Goal: Transaction & Acquisition: Purchase product/service

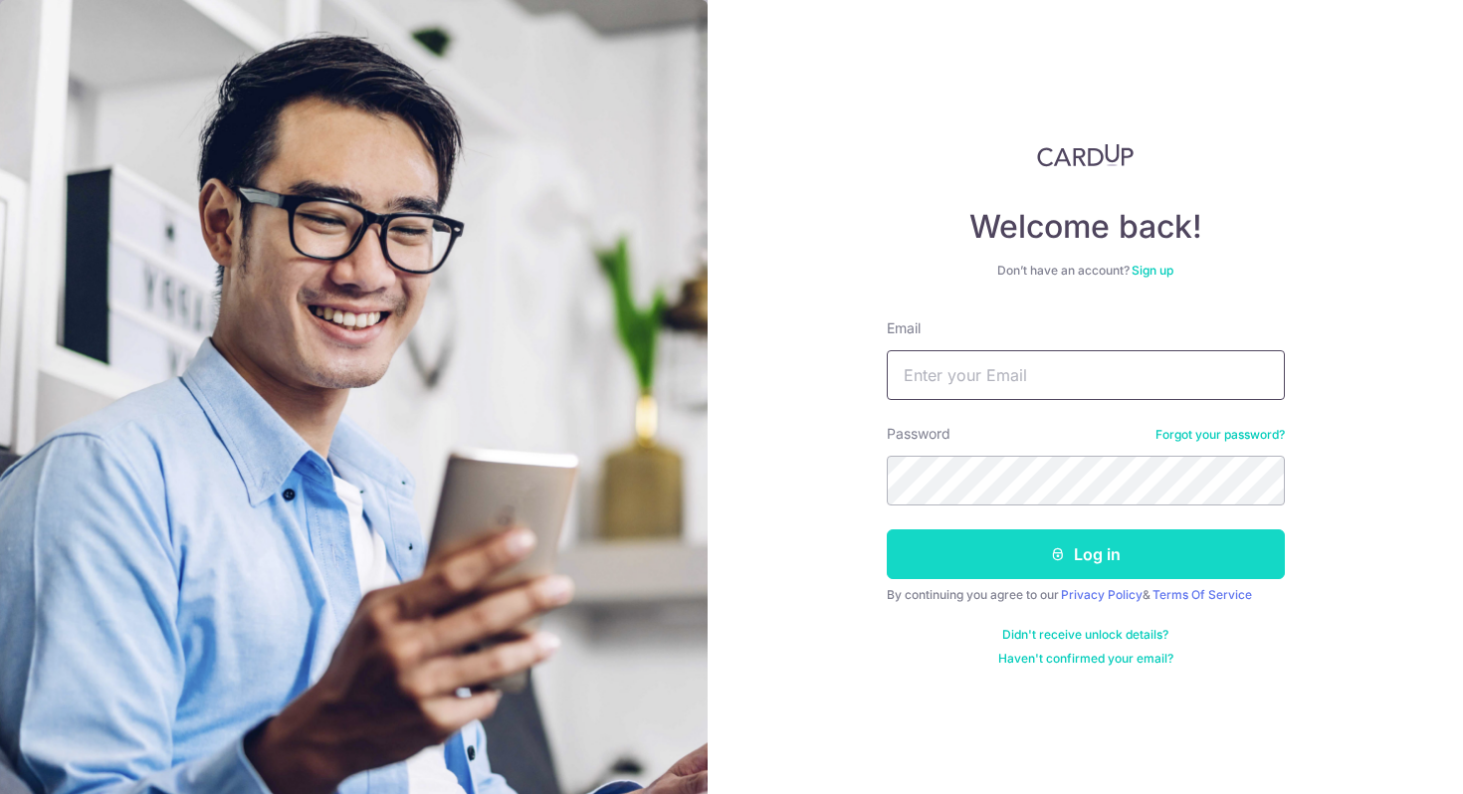
type input "carmenchanjiawen@gmail.com"
click at [975, 562] on button "Log in" at bounding box center [1086, 554] width 398 height 50
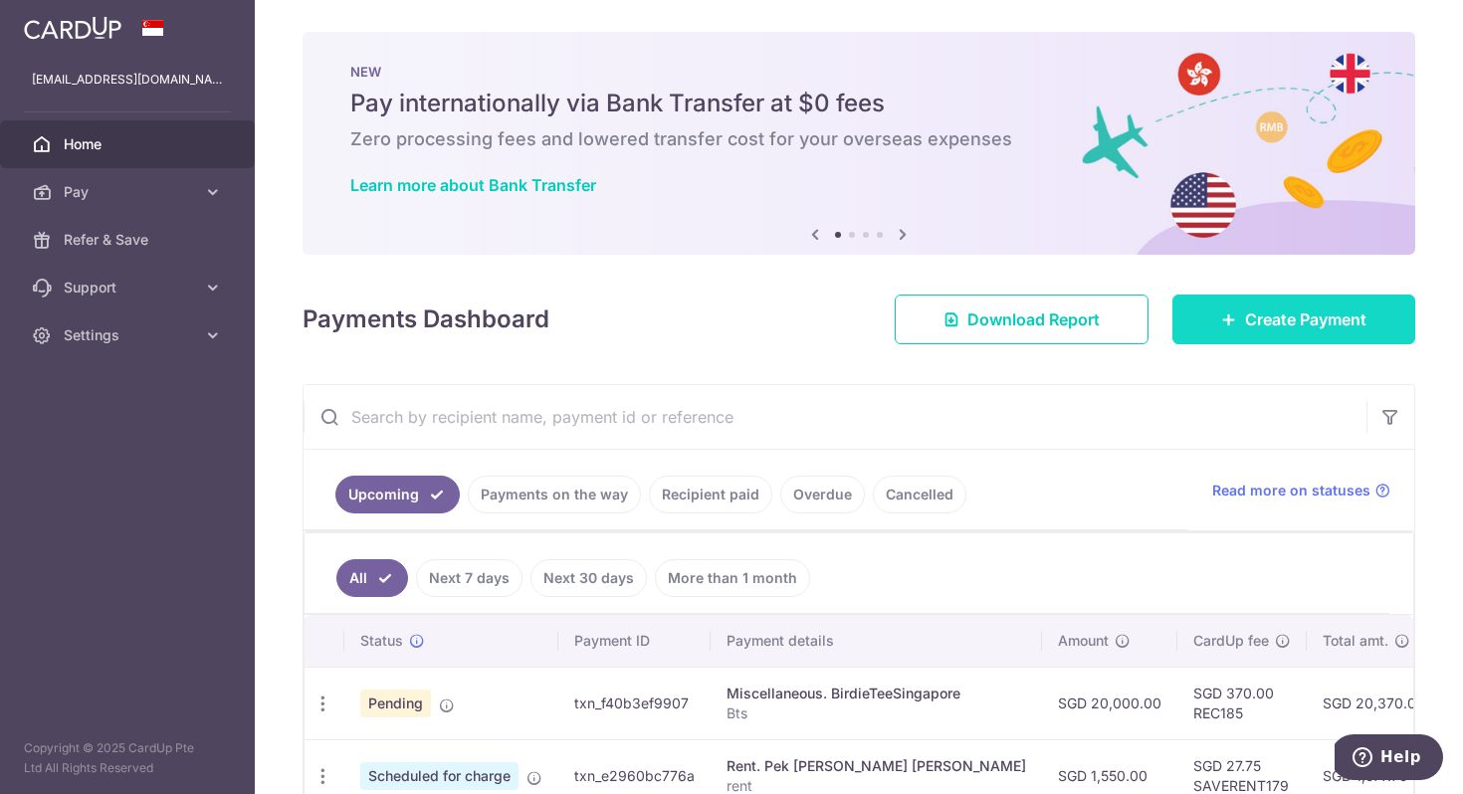
click at [1261, 316] on span "Create Payment" at bounding box center [1305, 320] width 121 height 24
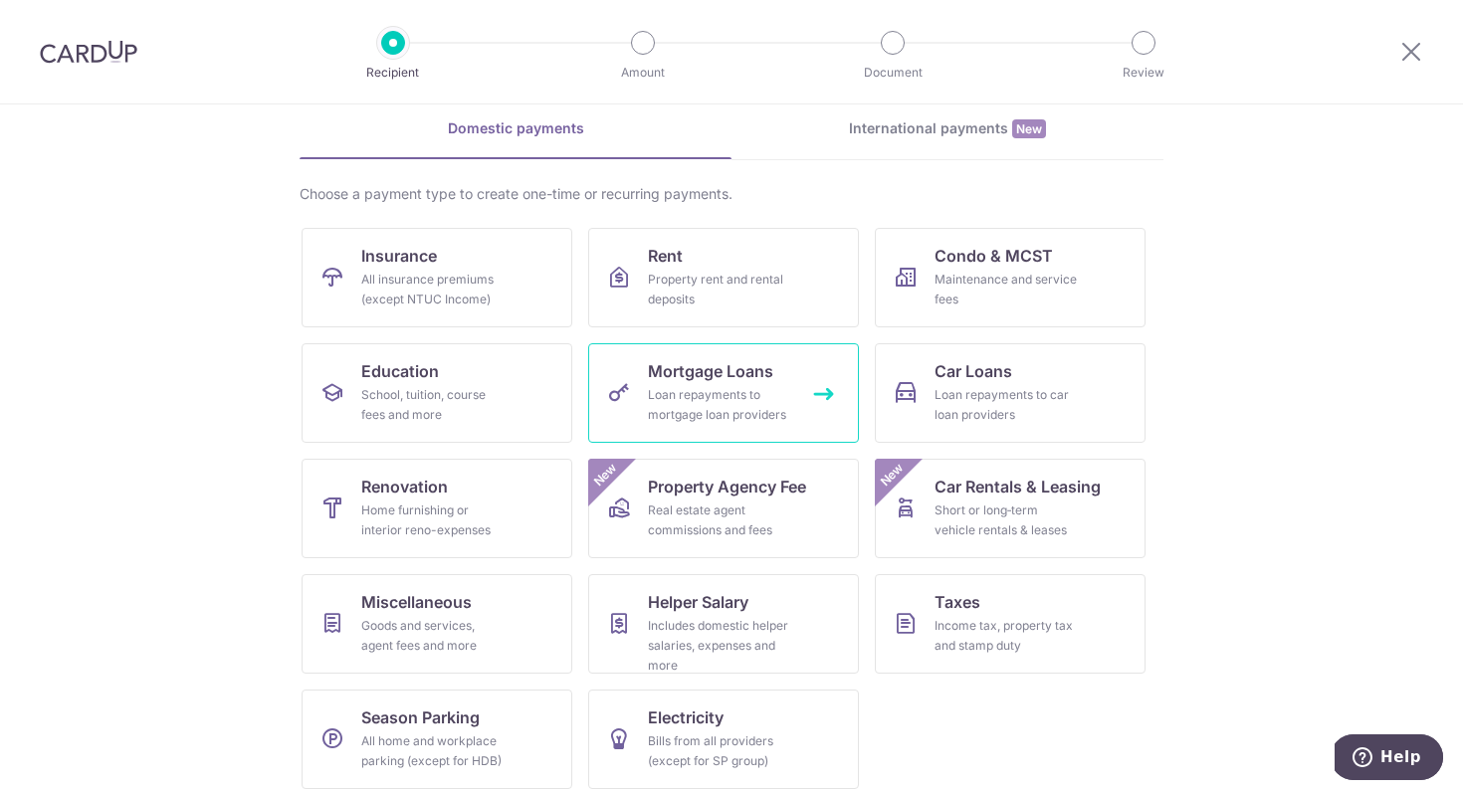
scroll to position [97, 0]
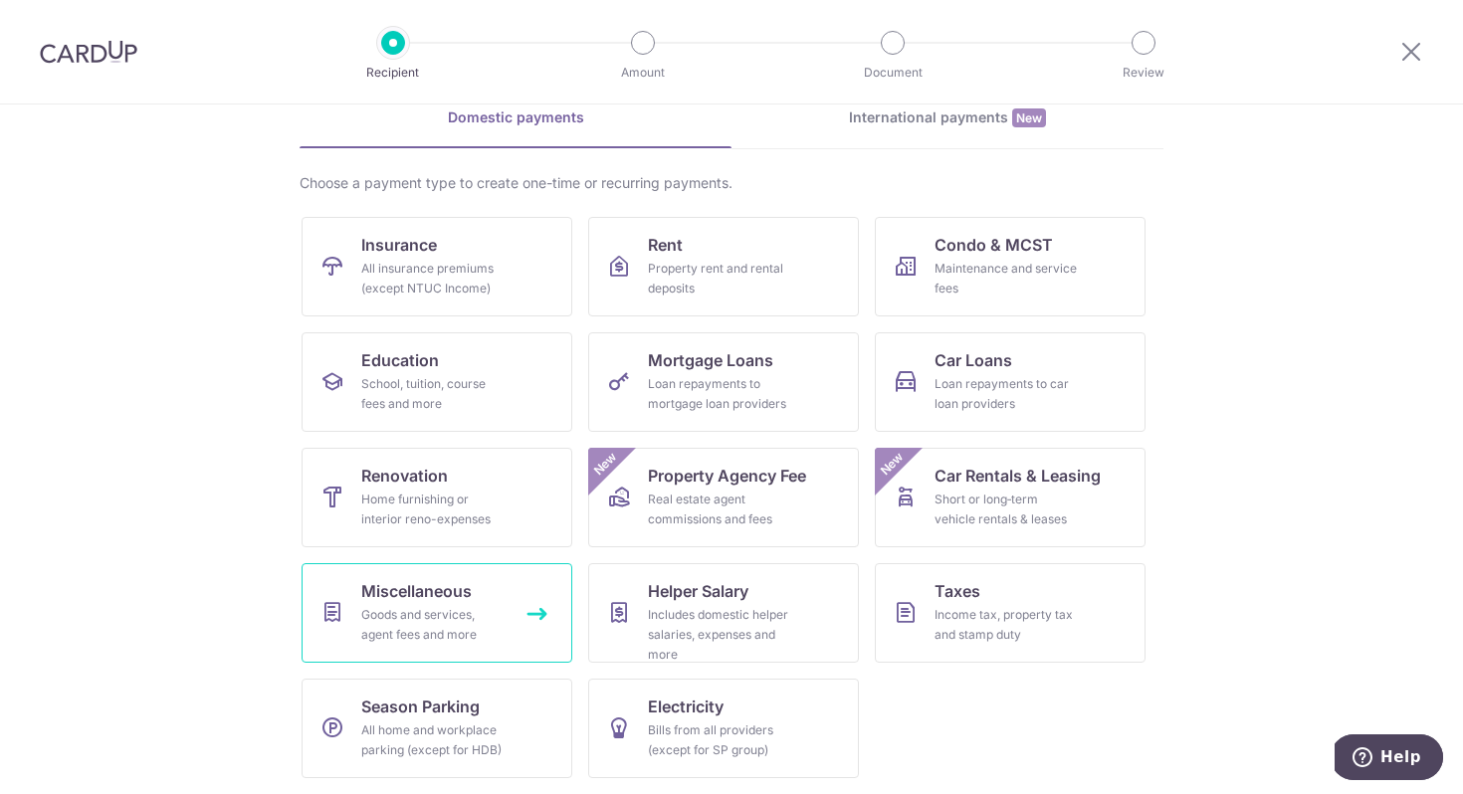
click at [446, 628] on div "Goods and services, agent fees and more" at bounding box center [432, 625] width 143 height 40
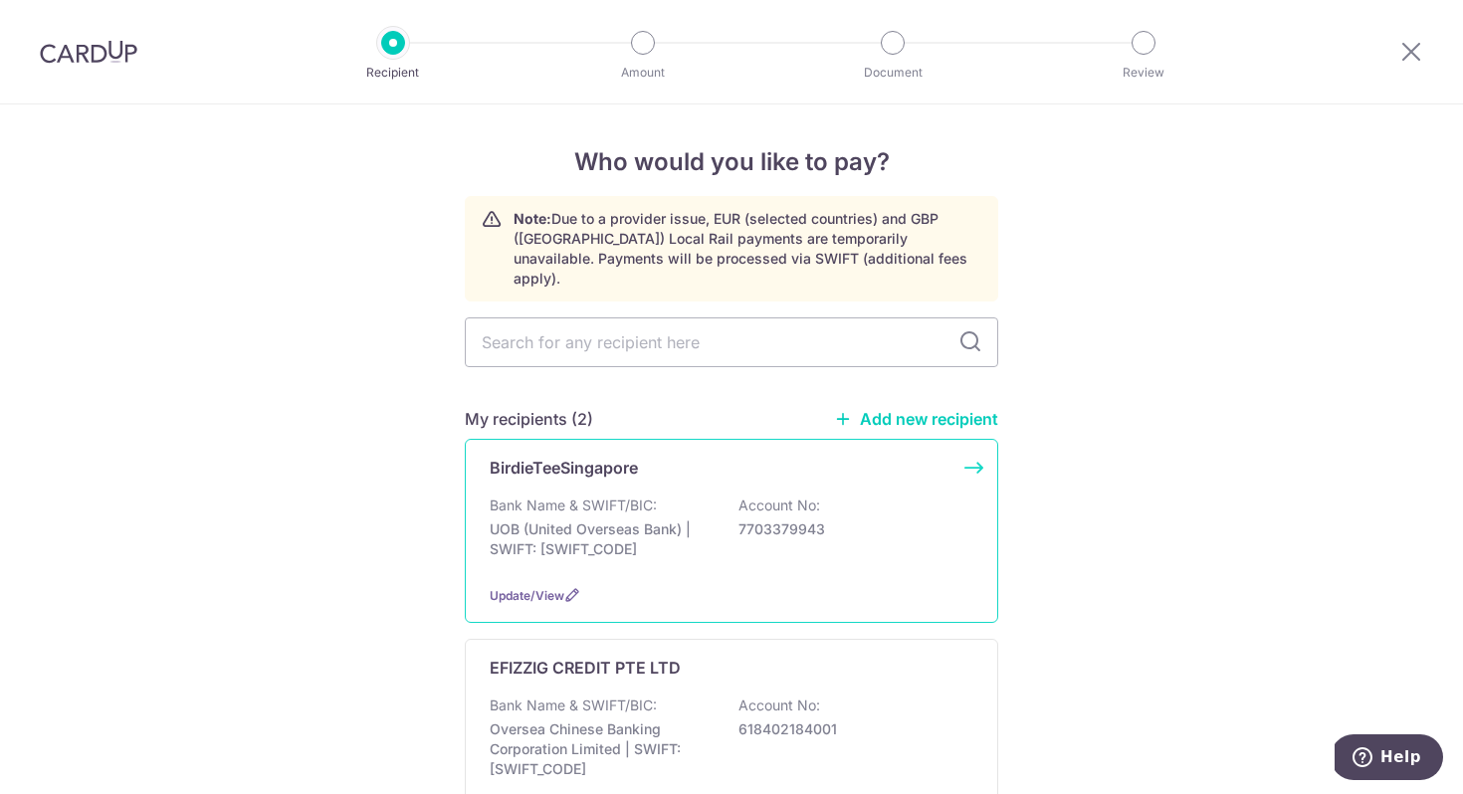
click at [918, 462] on div "BirdieTeeSingapore Bank Name & SWIFT/BIC: UOB (United Overseas Bank) | SWIFT: […" at bounding box center [731, 531] width 533 height 184
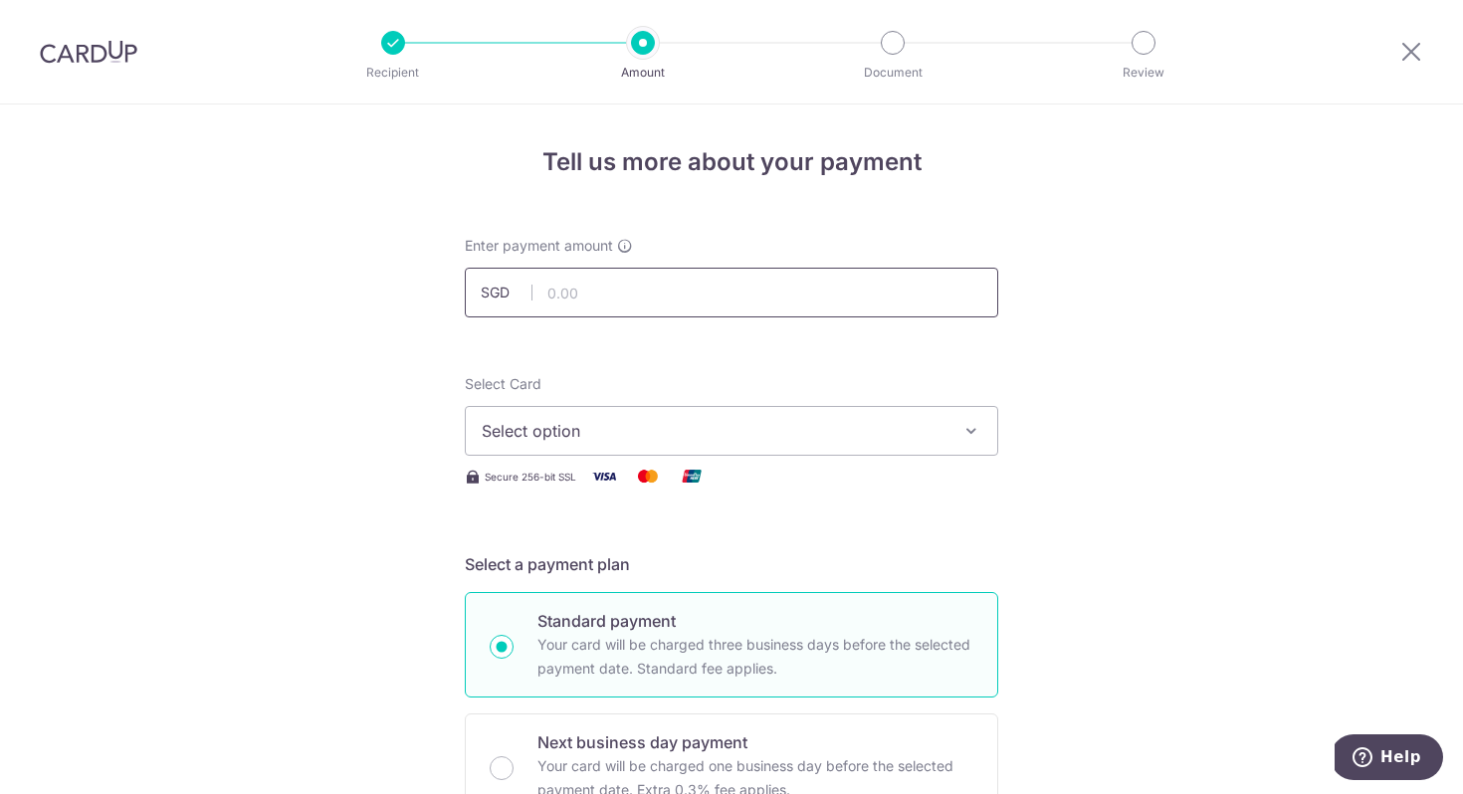
click at [793, 283] on input "text" at bounding box center [731, 293] width 533 height 50
type input "35,000.00"
click at [725, 417] on button "Select option" at bounding box center [731, 431] width 533 height 50
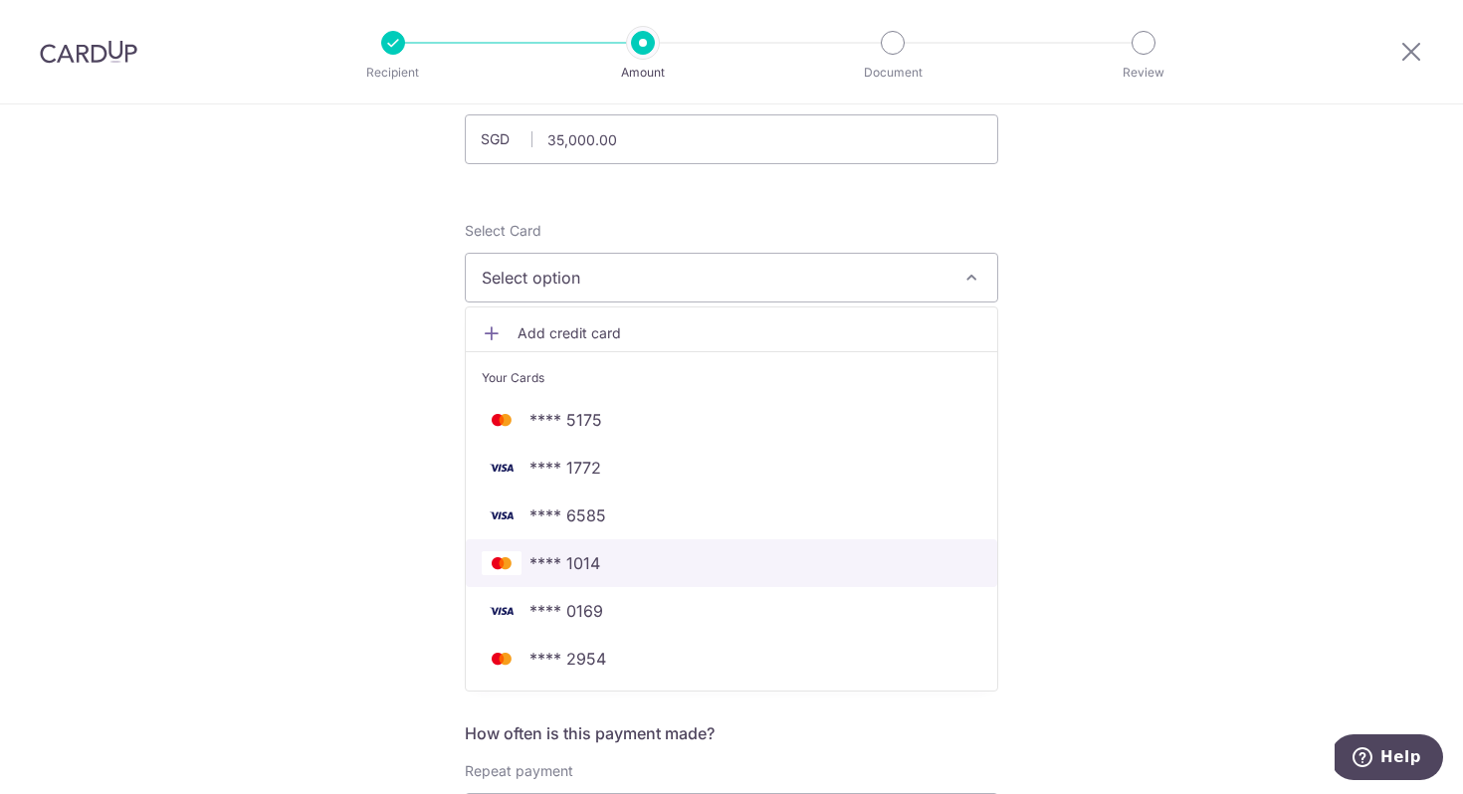
scroll to position [166, 0]
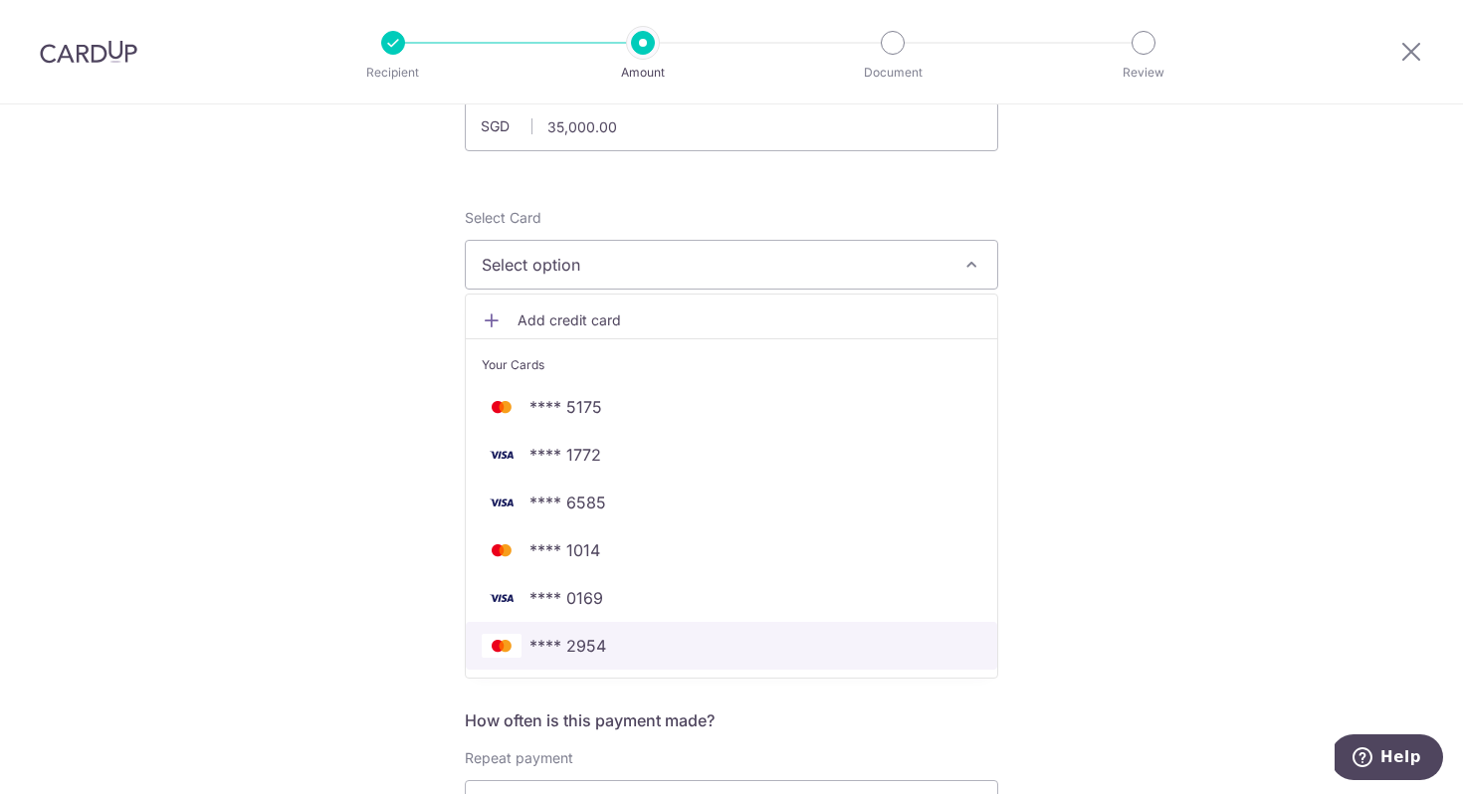
click at [637, 660] on link "**** 2954" at bounding box center [731, 646] width 531 height 48
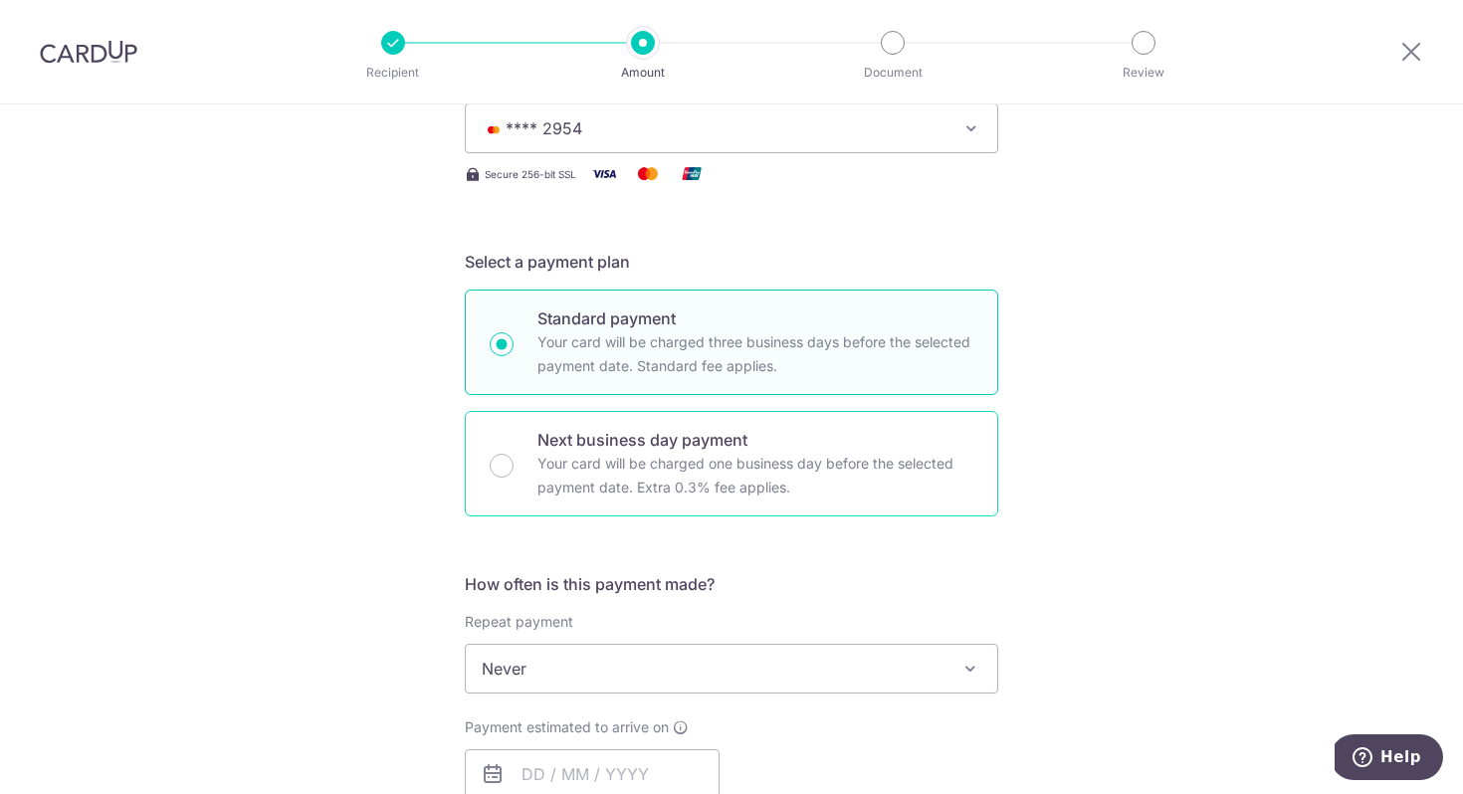
click at [842, 475] on p "Your card will be charged one business day before the selected payment date. Ex…" at bounding box center [755, 476] width 436 height 48
click at [514, 475] on input "Next business day payment Your card will be charged one business day before the…" at bounding box center [502, 466] width 24 height 24
radio input "false"
radio input "true"
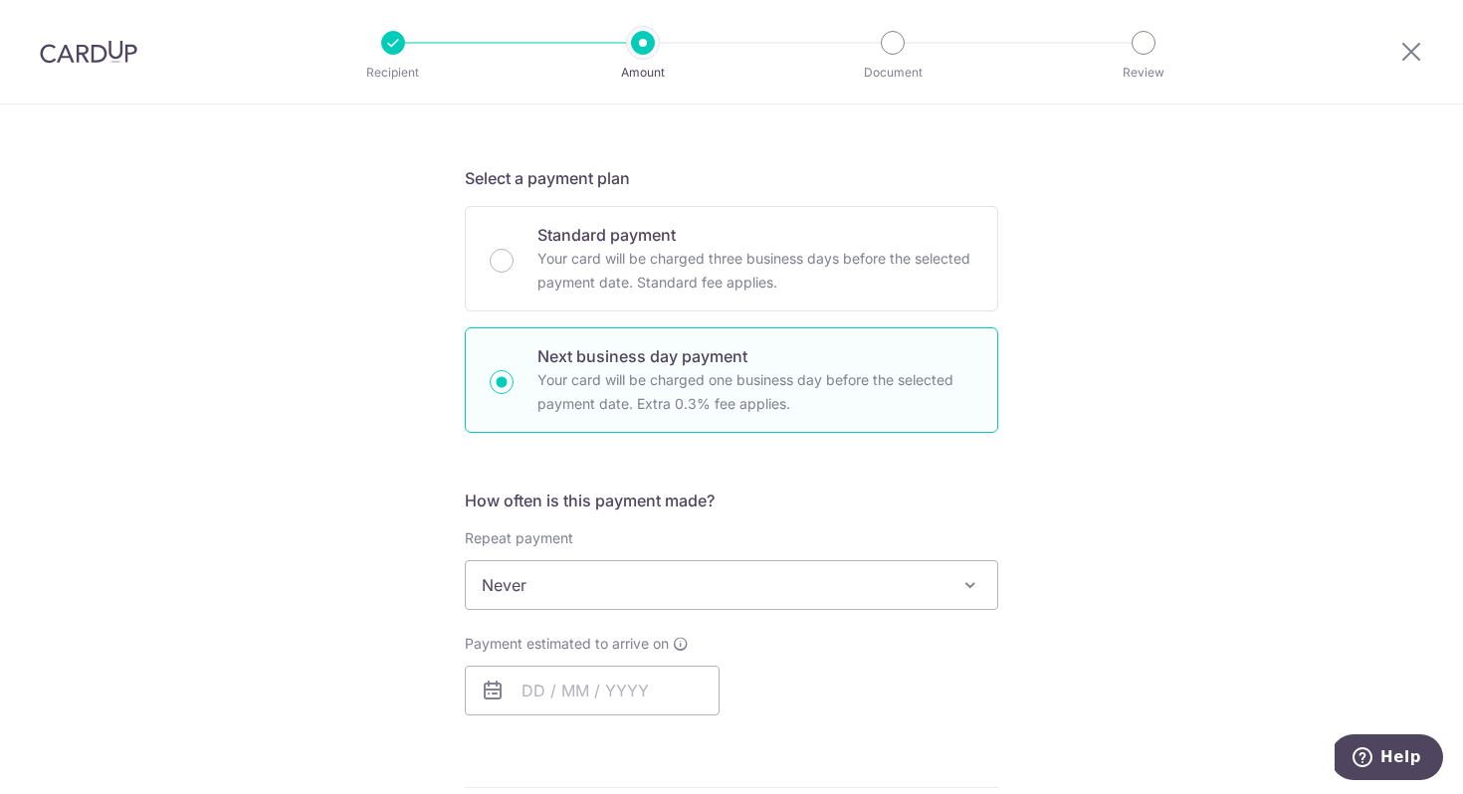
scroll to position [430, 0]
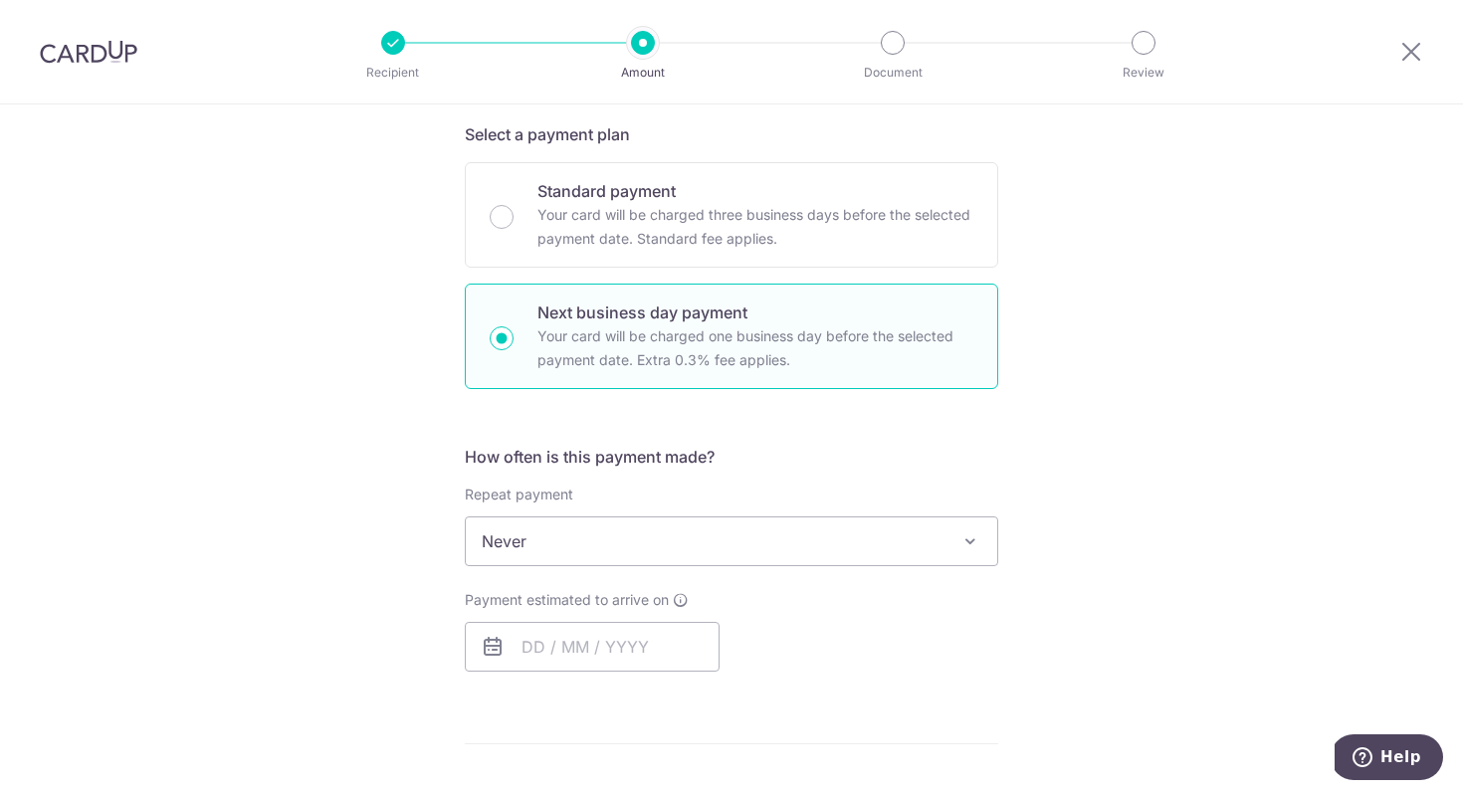
click at [742, 564] on span "Never" at bounding box center [731, 542] width 531 height 48
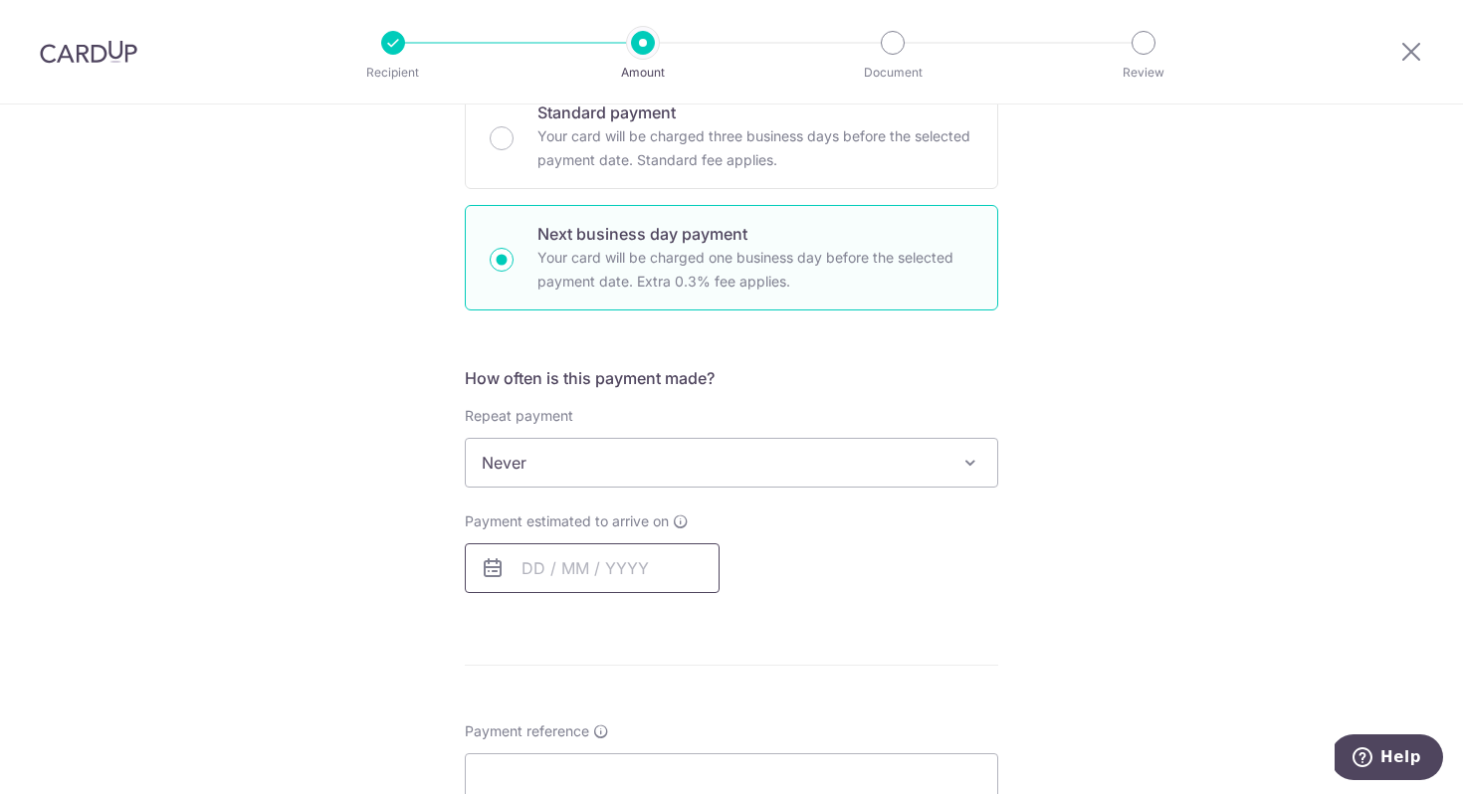
click at [686, 569] on input "text" at bounding box center [592, 568] width 255 height 50
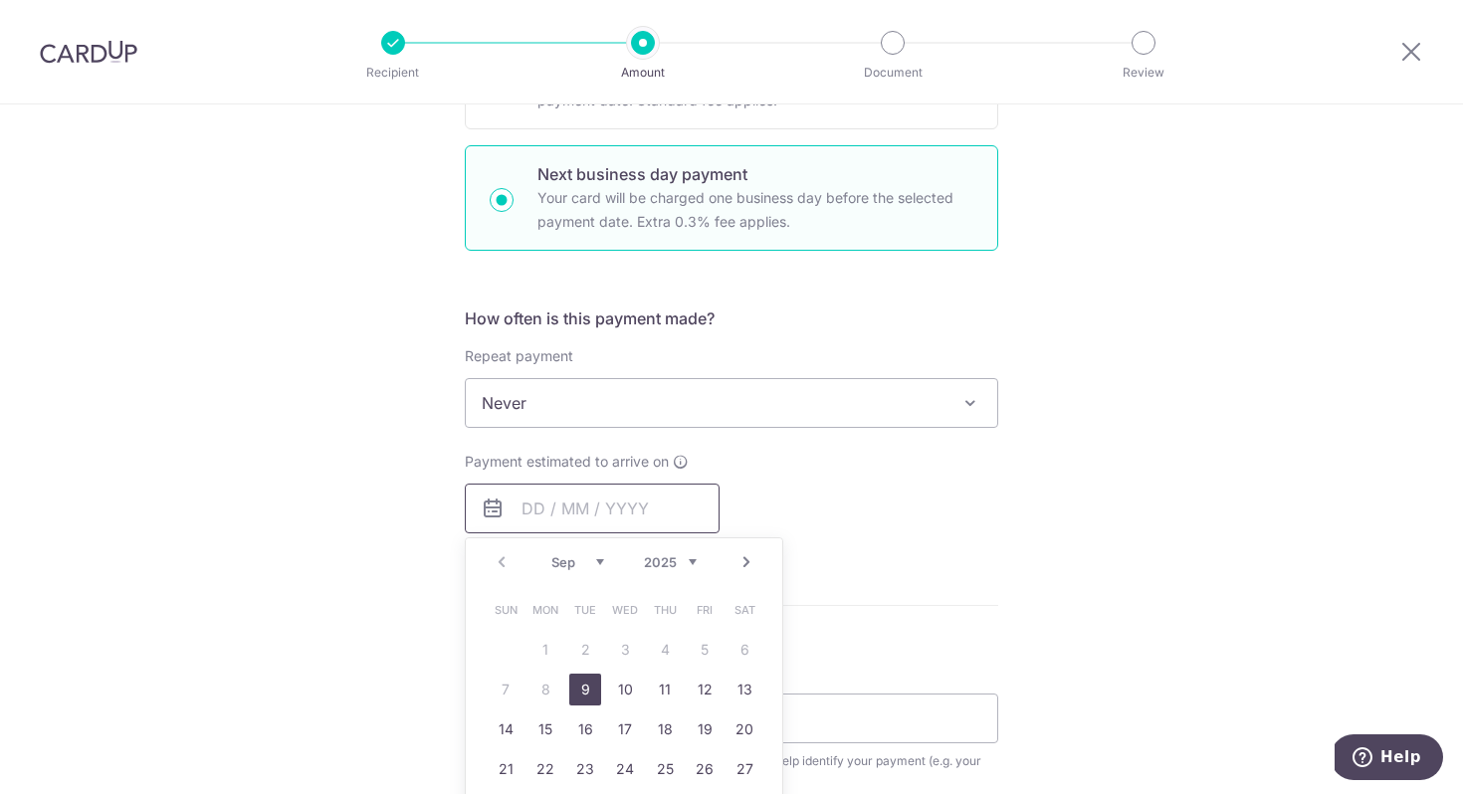
scroll to position [569, 0]
click at [579, 688] on link "9" at bounding box center [585, 689] width 32 height 32
type input "[DATE]"
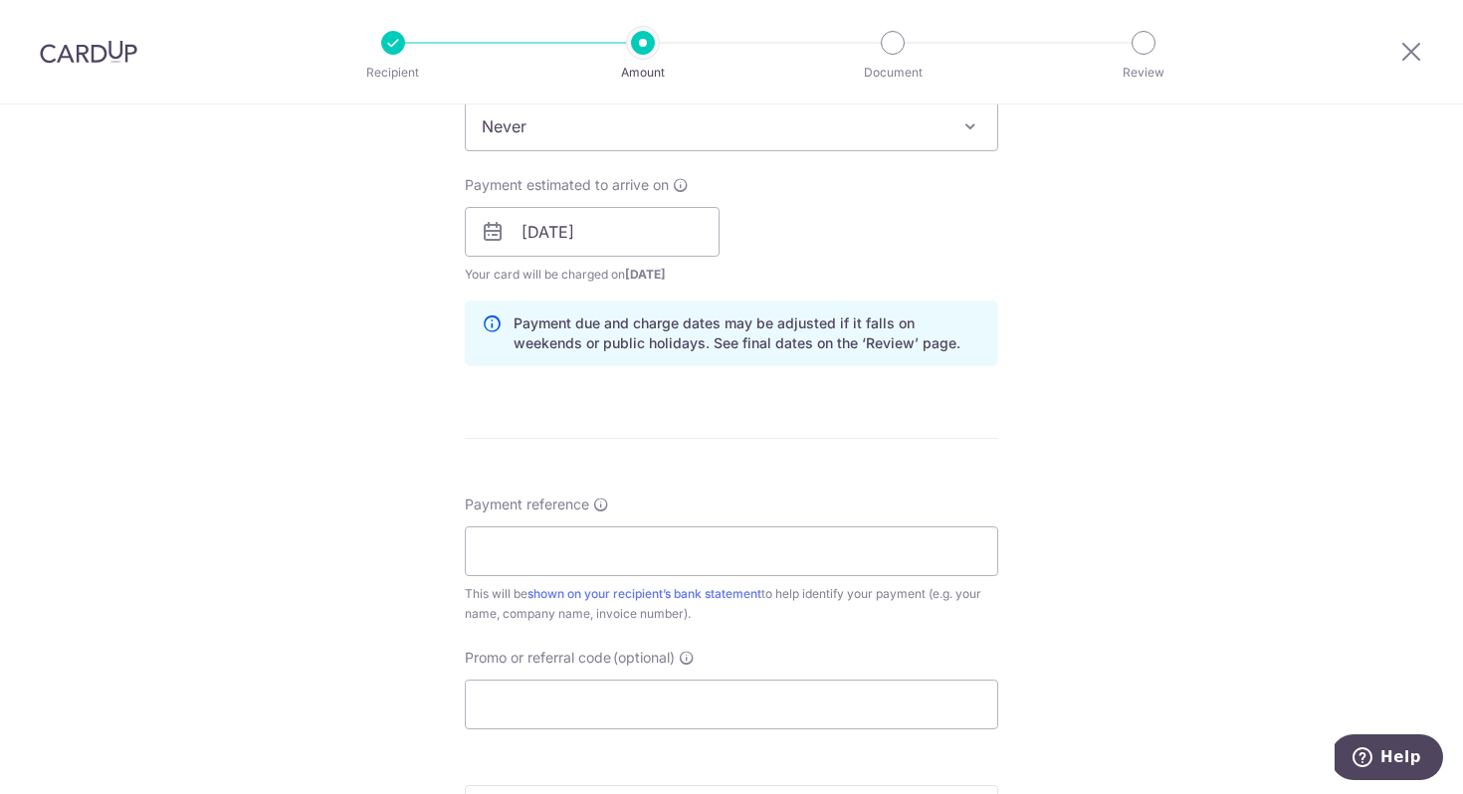
scroll to position [908, 0]
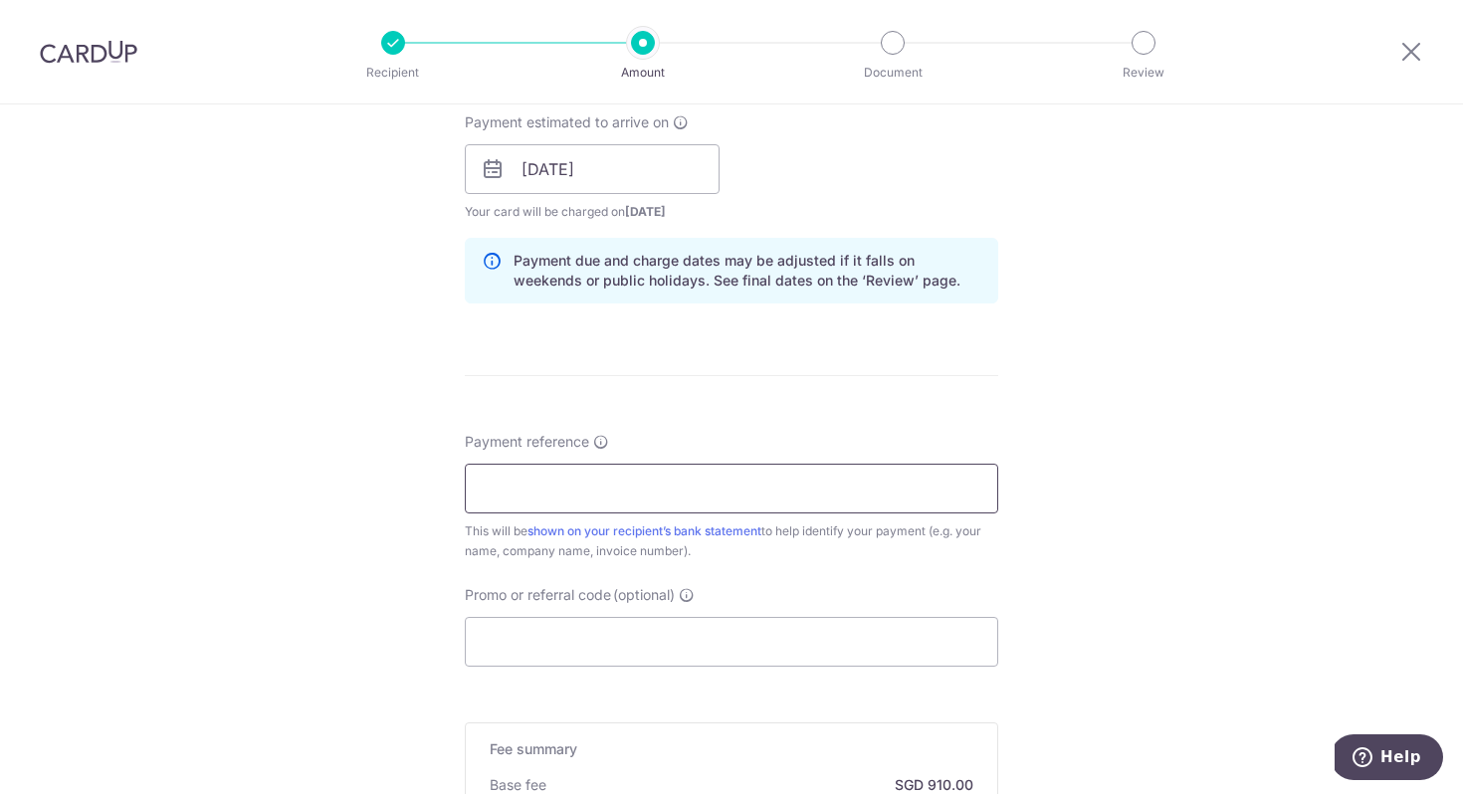
click at [759, 481] on input "Payment reference" at bounding box center [731, 489] width 533 height 50
click at [661, 496] on input "Payment reference" at bounding box center [731, 489] width 533 height 50
type input "advisory fee"
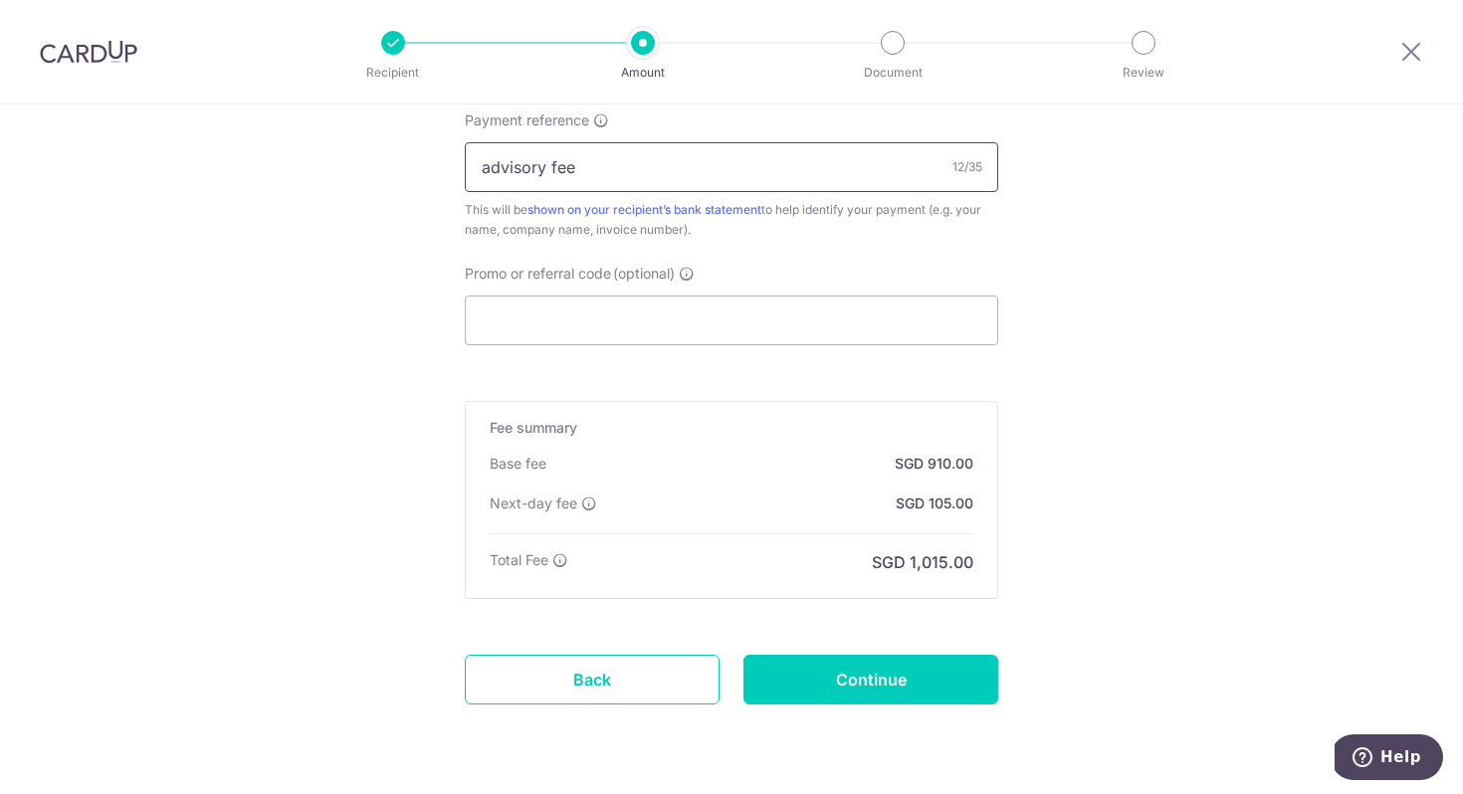
scroll to position [1240, 0]
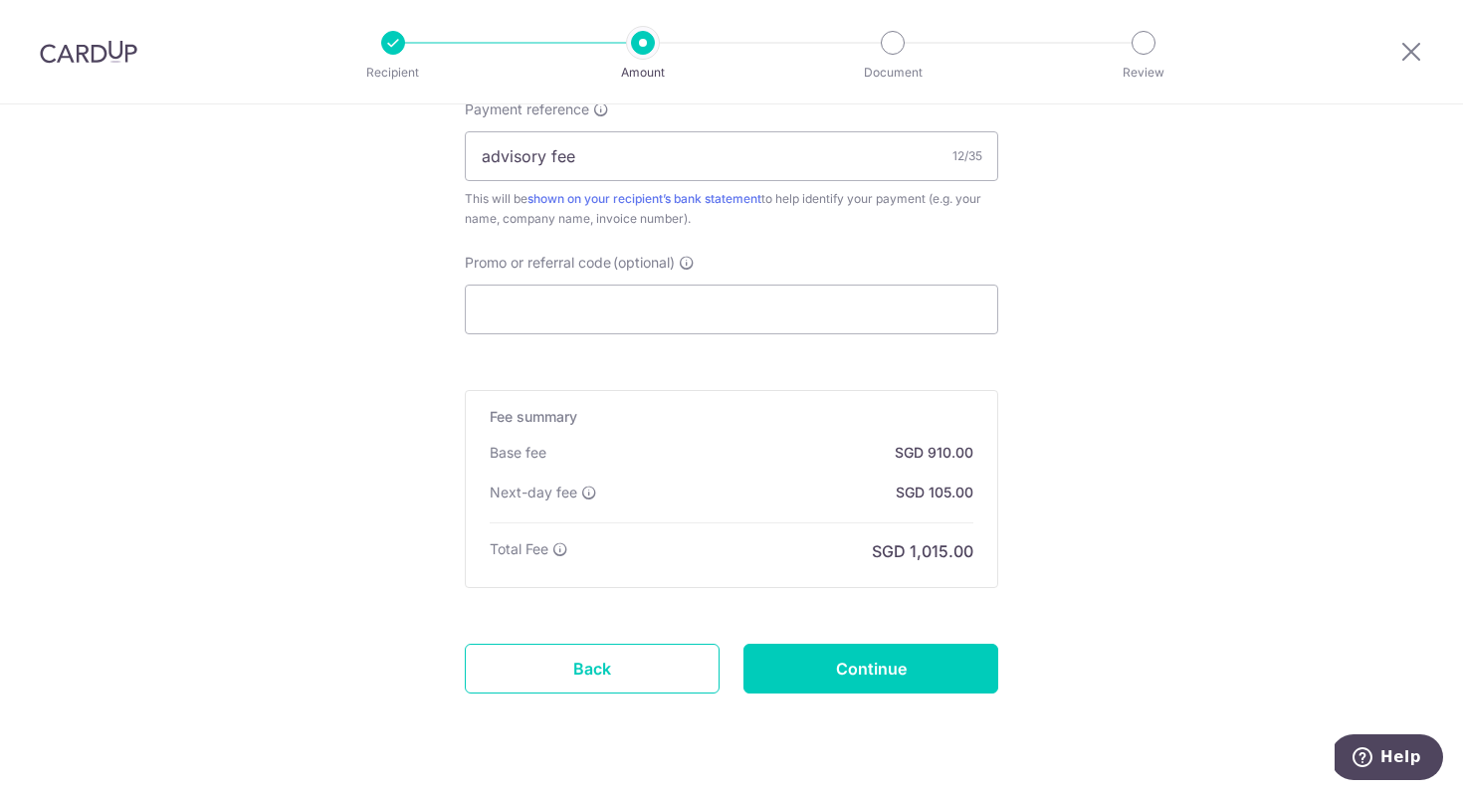
click at [804, 321] on input "Promo or referral code (optional)" at bounding box center [731, 310] width 533 height 50
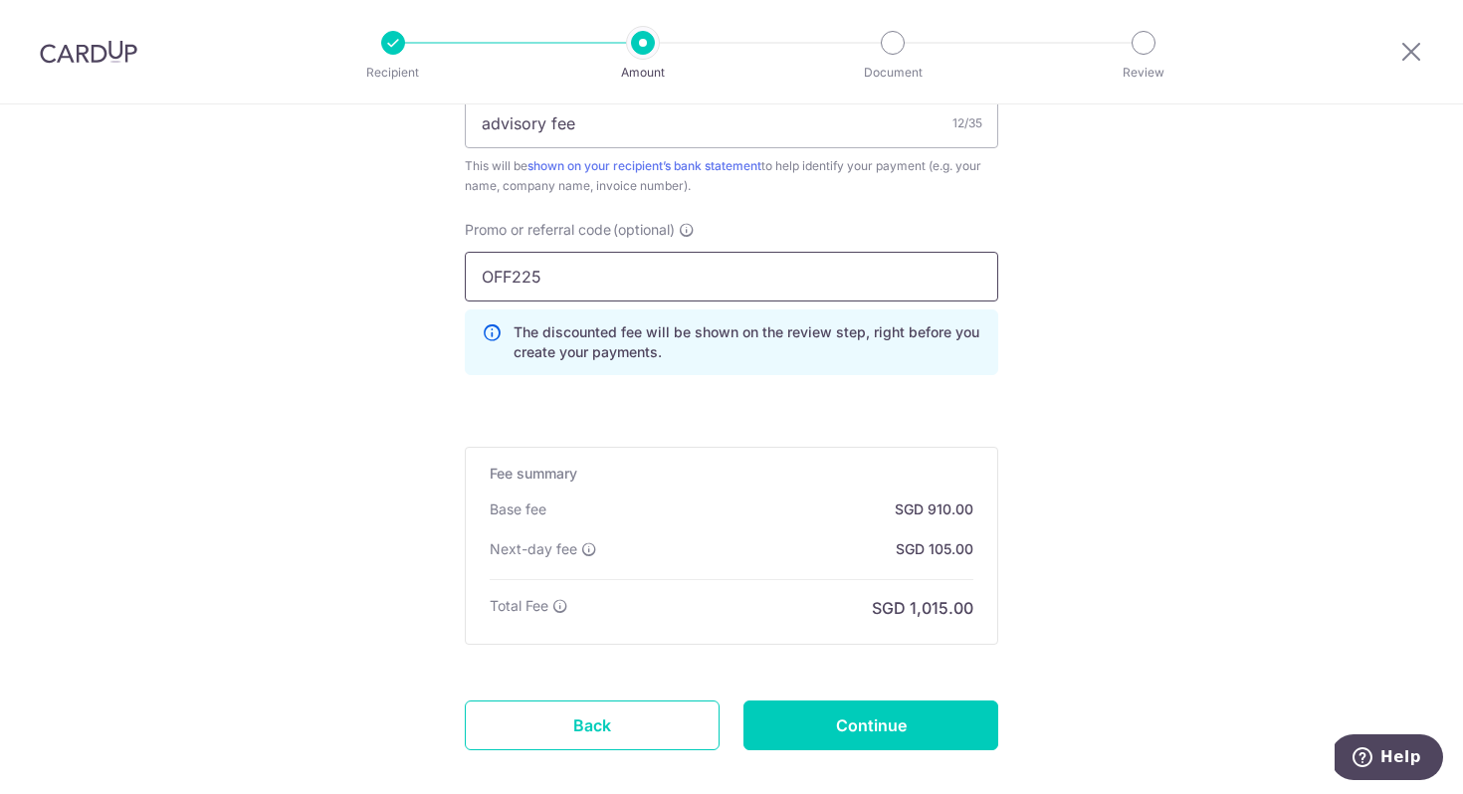
scroll to position [1302, 0]
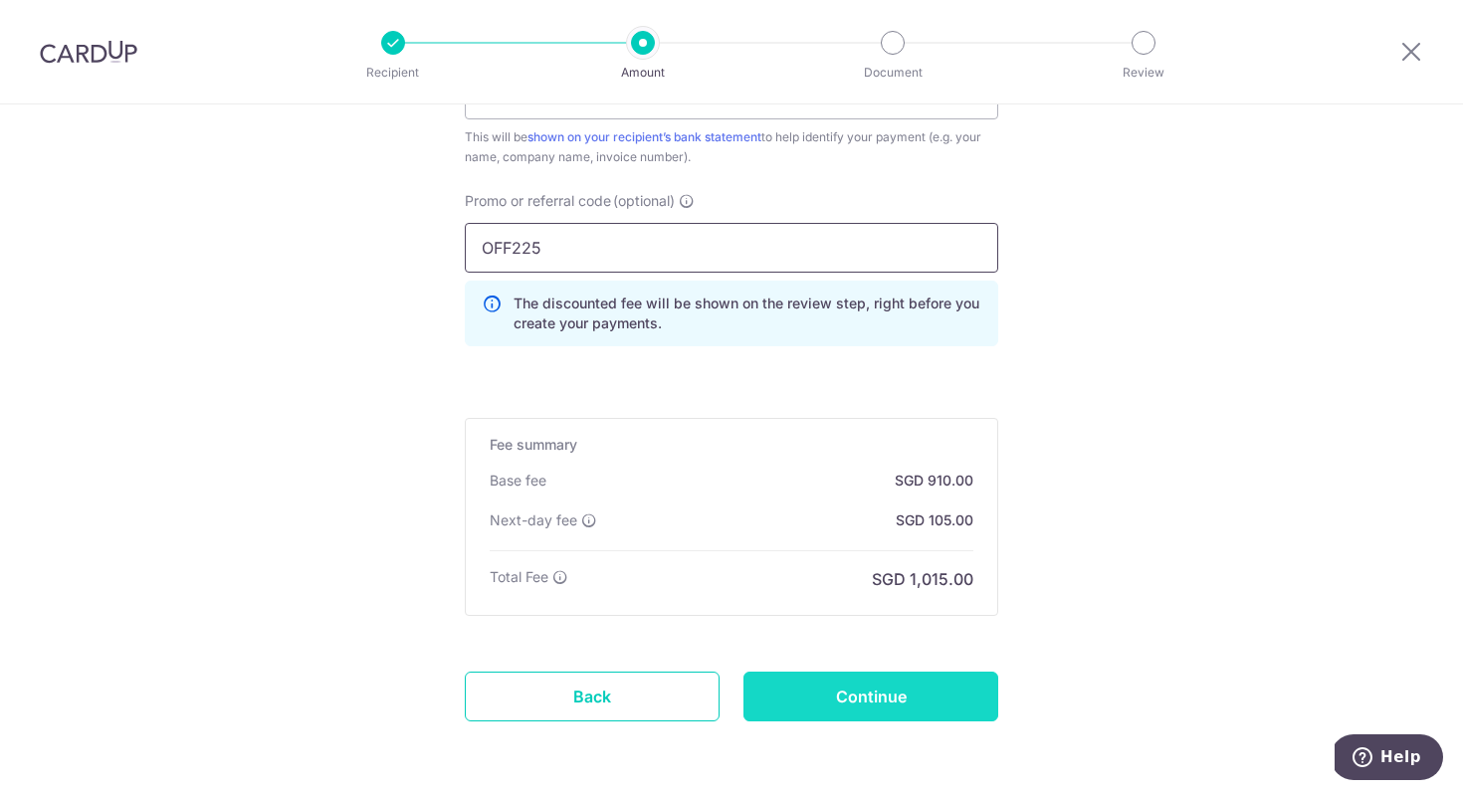
type input "OFF225"
click at [867, 685] on input "Continue" at bounding box center [870, 697] width 255 height 50
type input "Create Schedule"
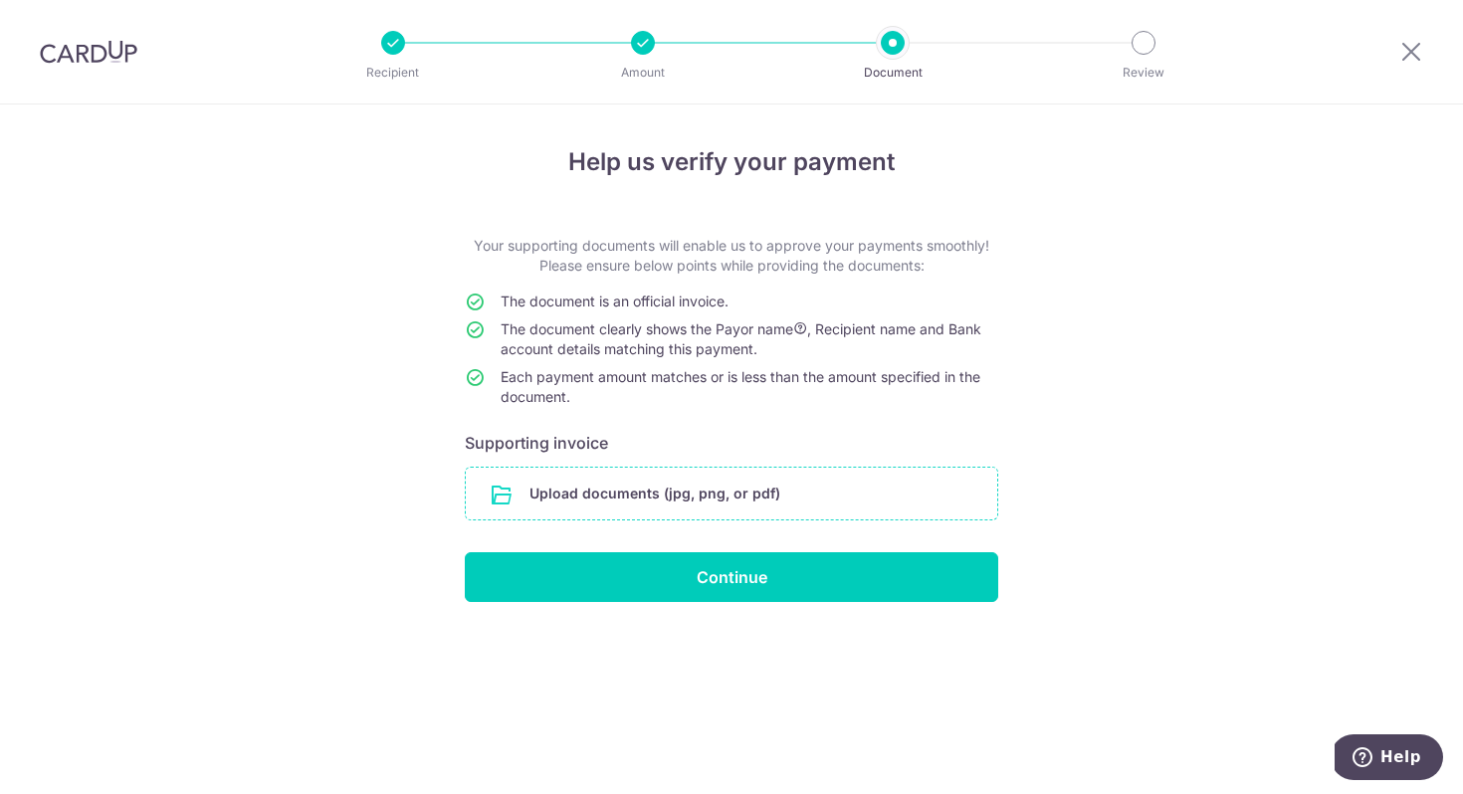
click at [879, 509] on input "file" at bounding box center [731, 494] width 531 height 52
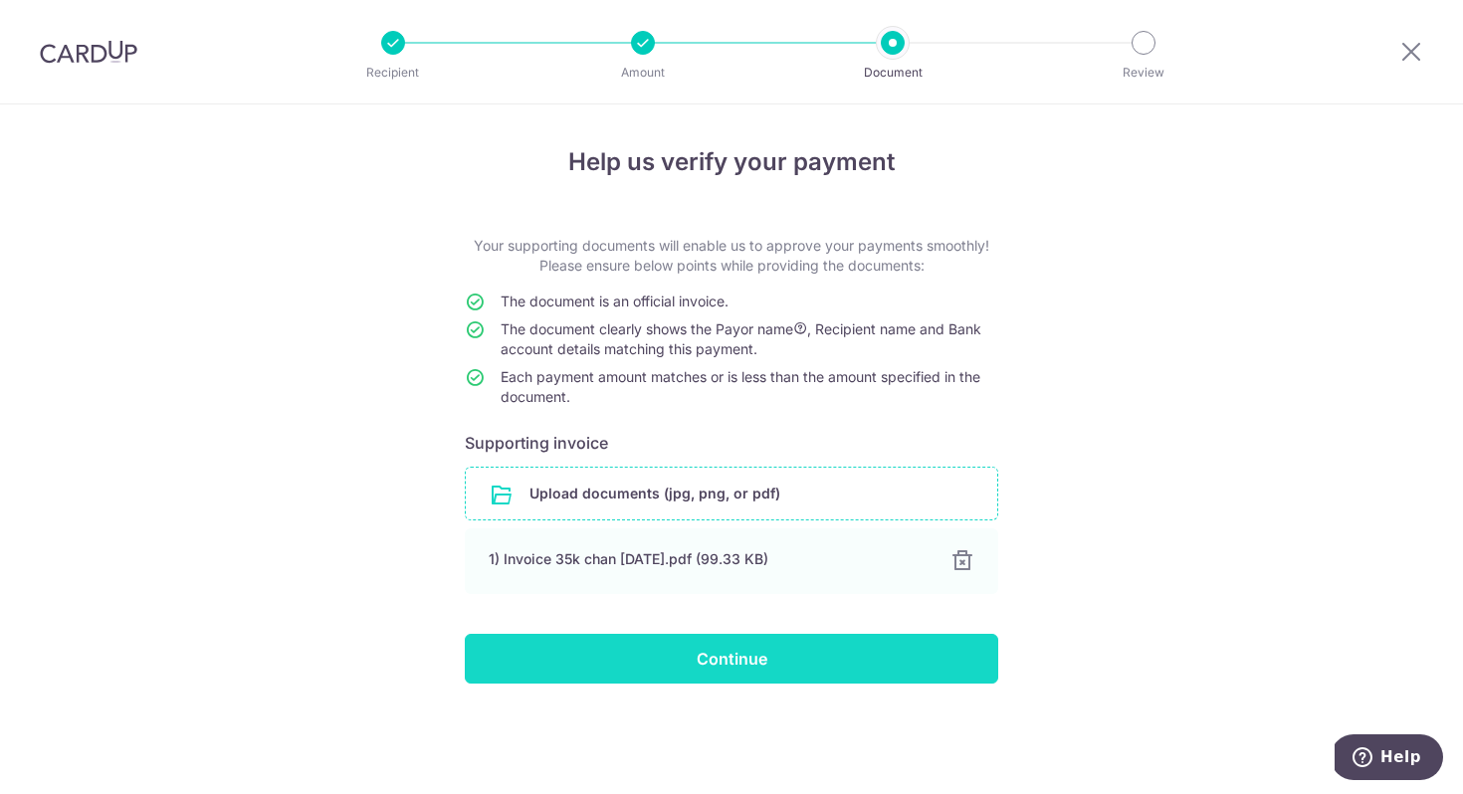
click at [831, 678] on input "Continue" at bounding box center [731, 659] width 533 height 50
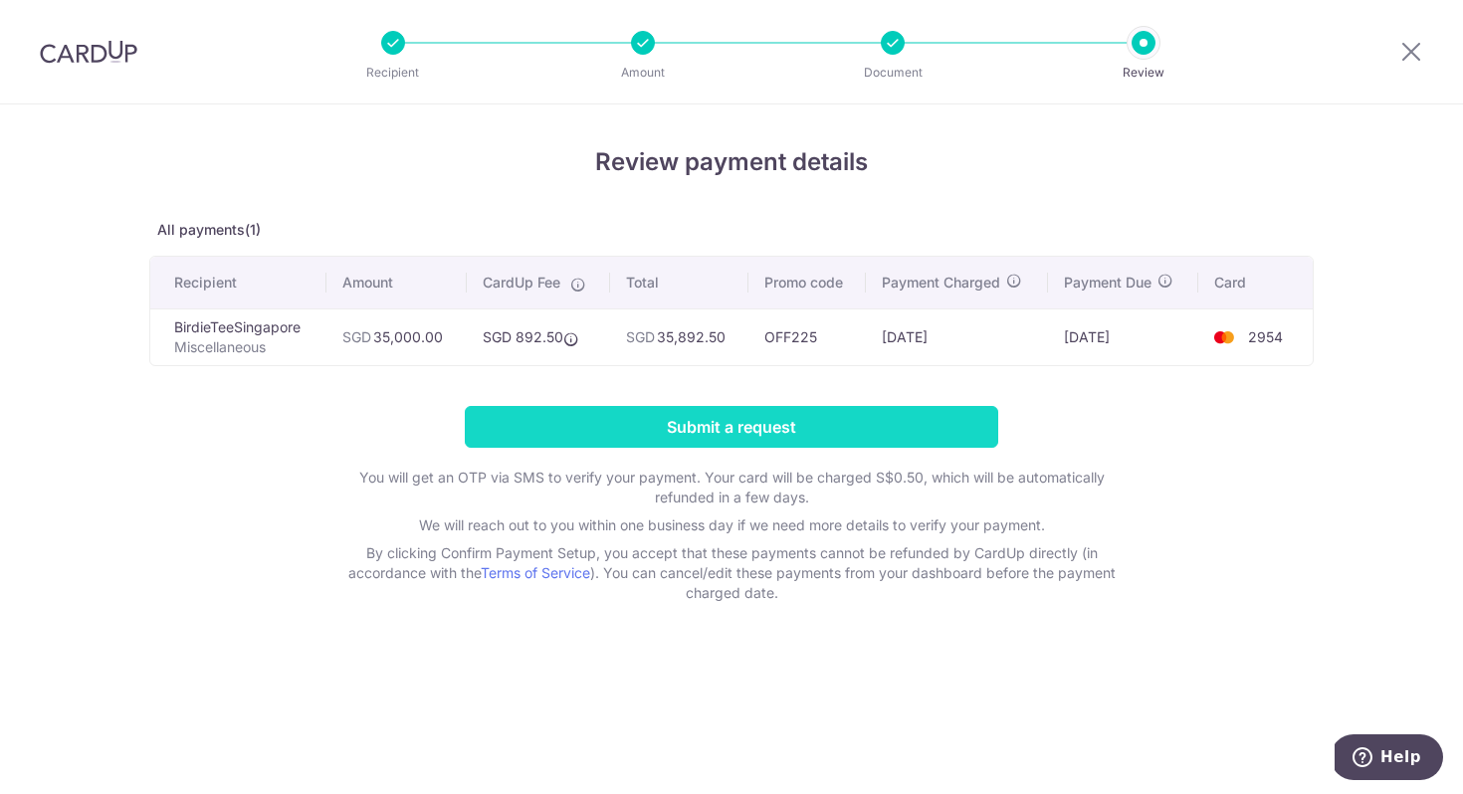
click at [816, 418] on input "Submit a request" at bounding box center [731, 427] width 533 height 42
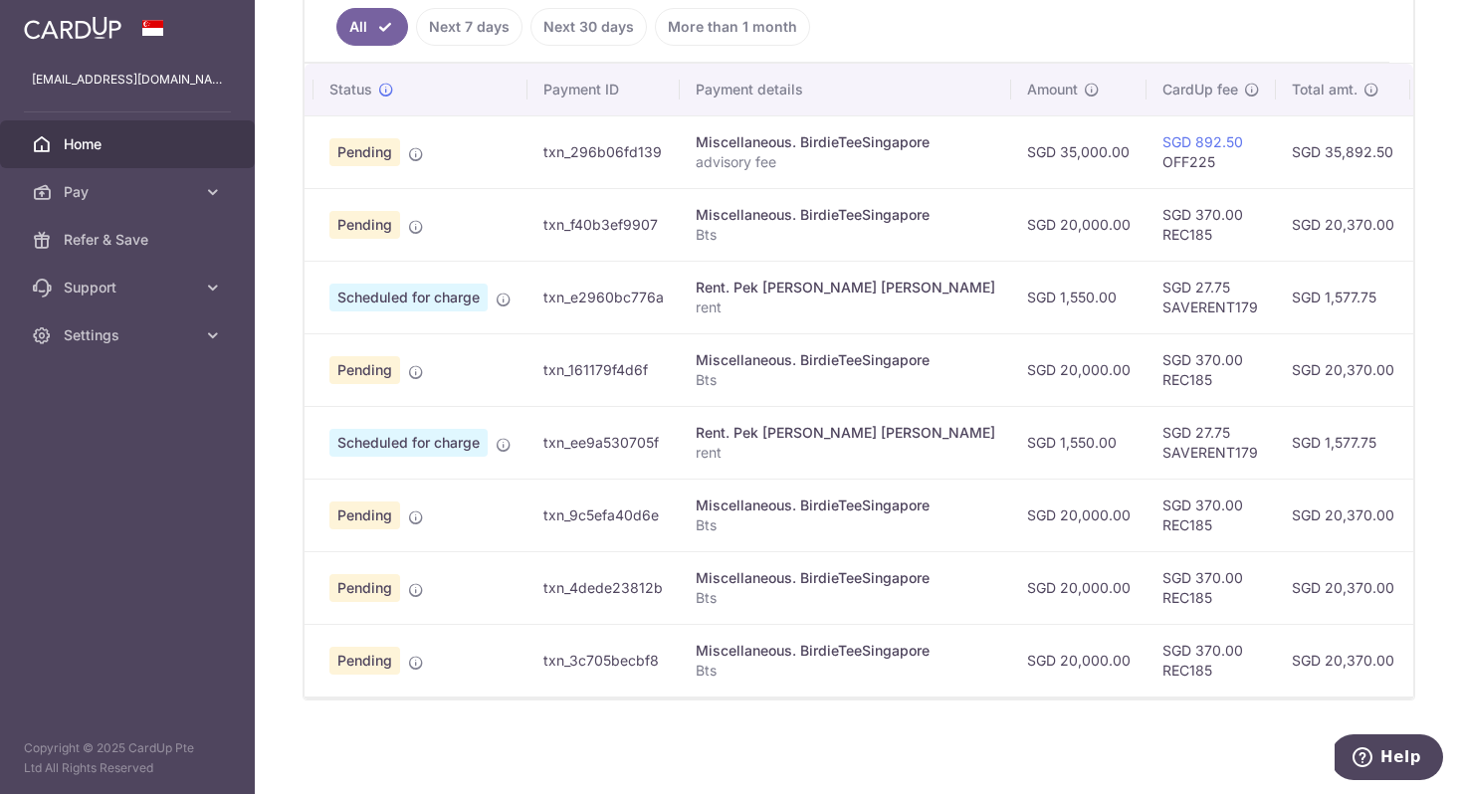
scroll to position [0, 22]
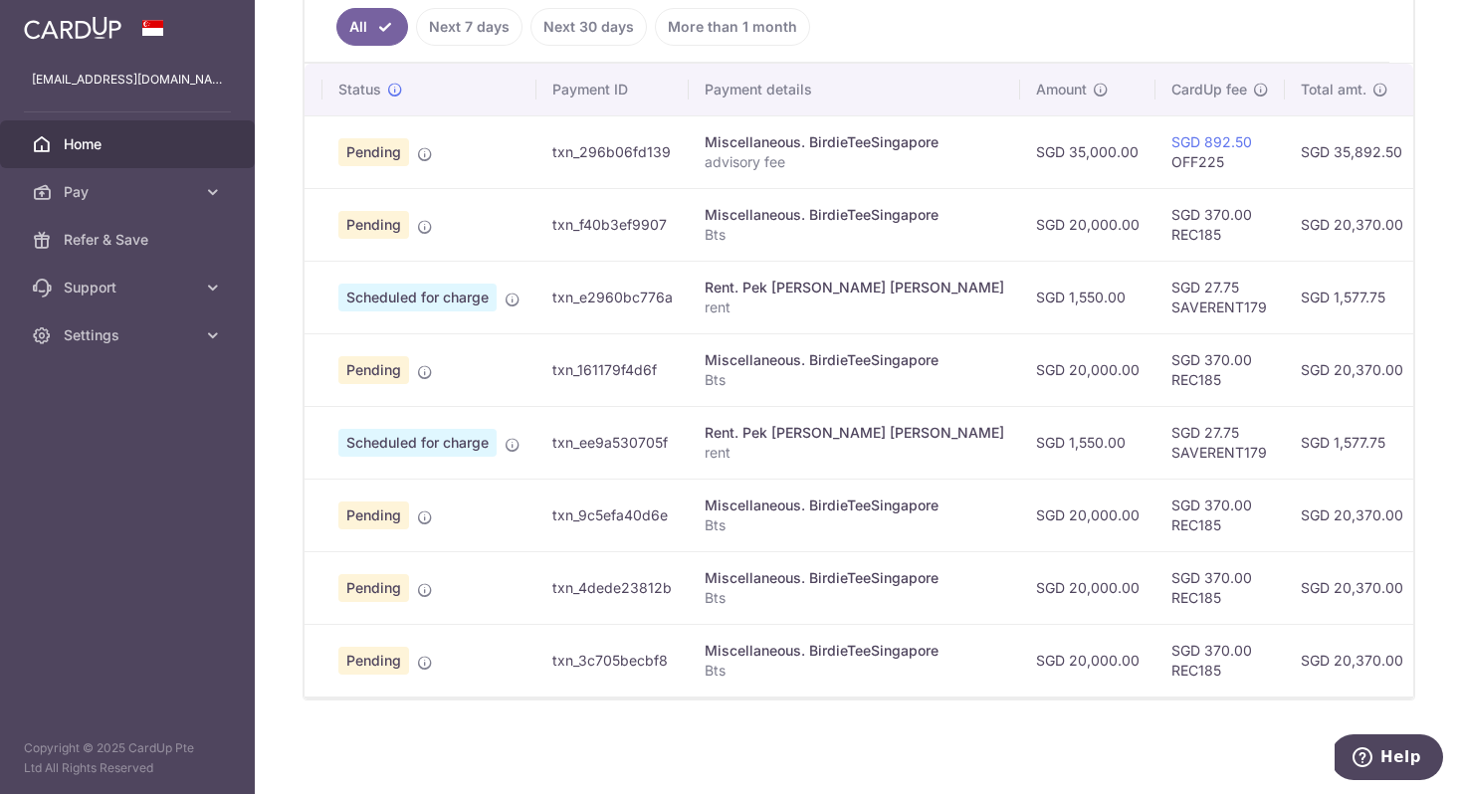
click at [852, 157] on p "advisory fee" at bounding box center [855, 162] width 300 height 20
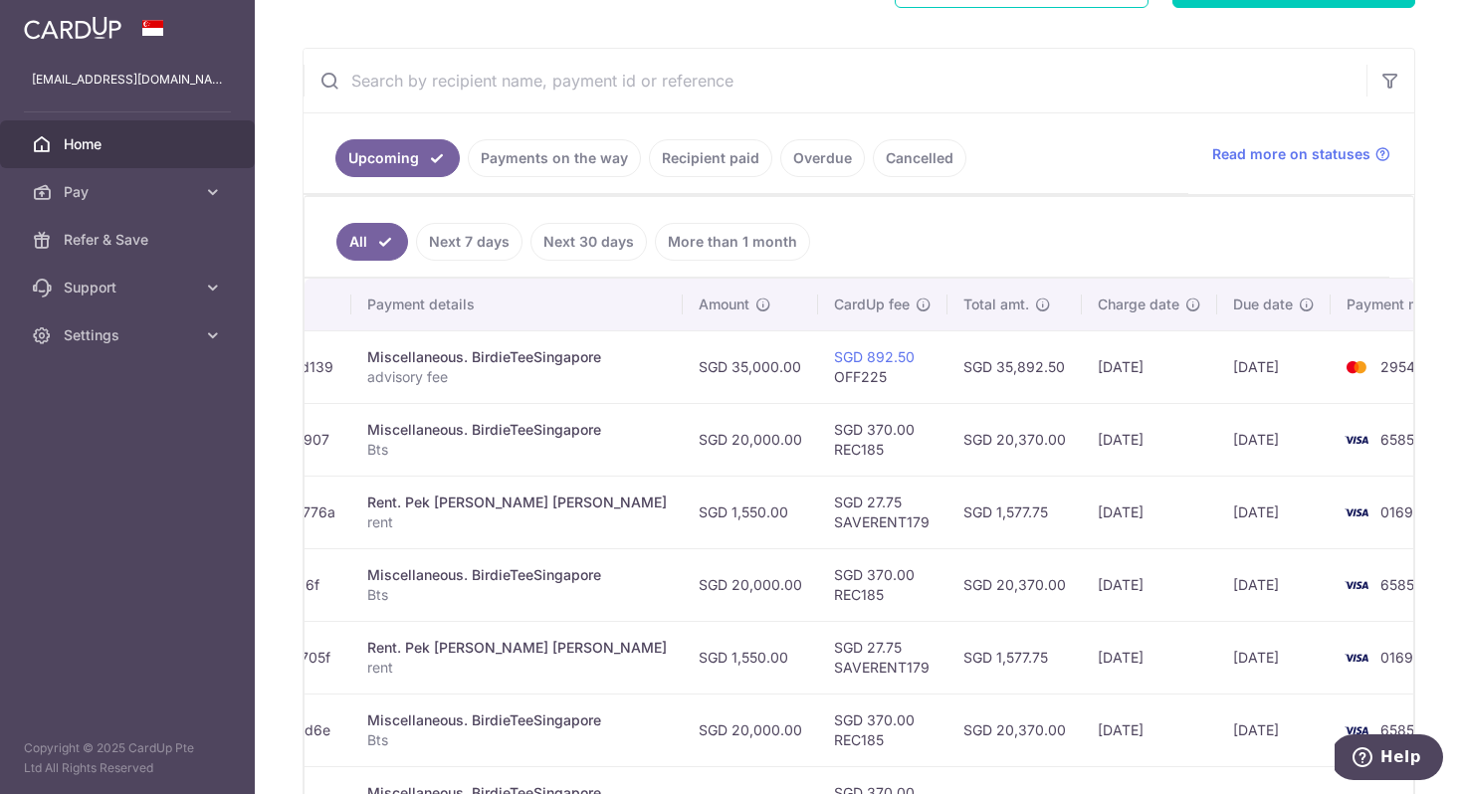
scroll to position [332, 0]
